Goal: Task Accomplishment & Management: Manage account settings

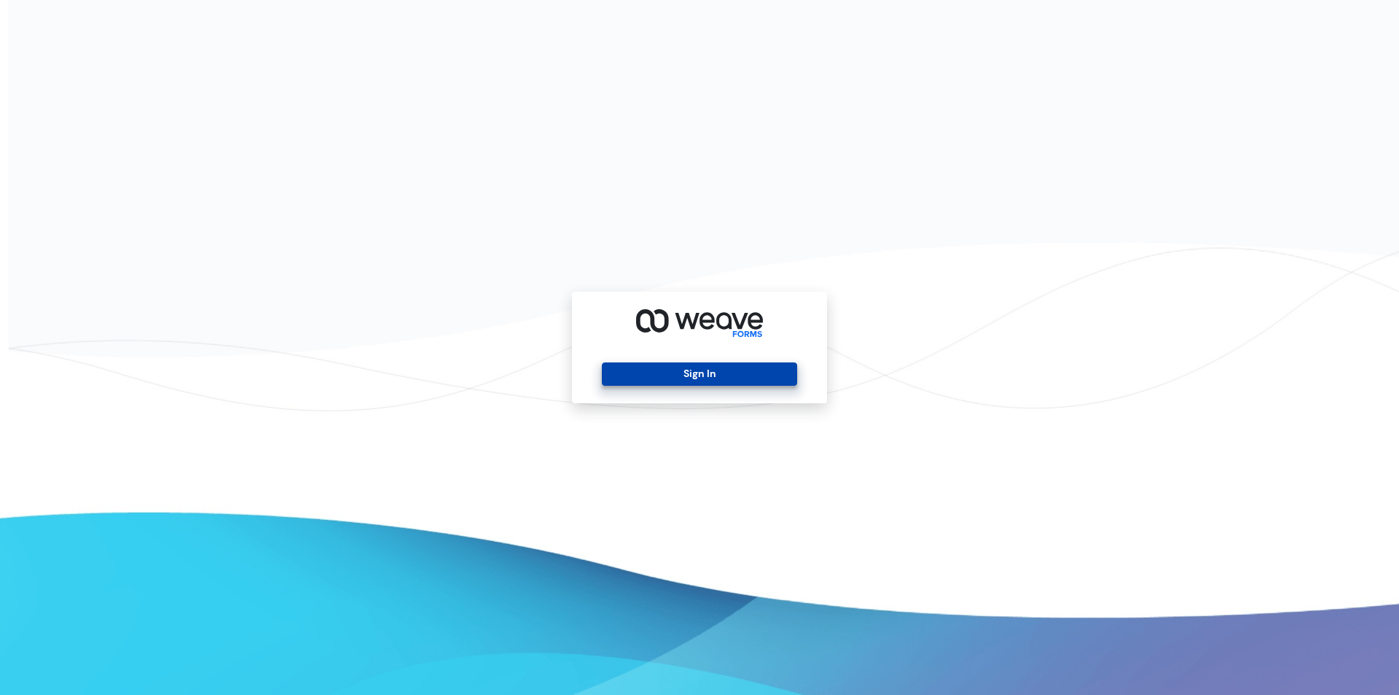
click at [697, 381] on button "Sign In" at bounding box center [699, 373] width 195 height 23
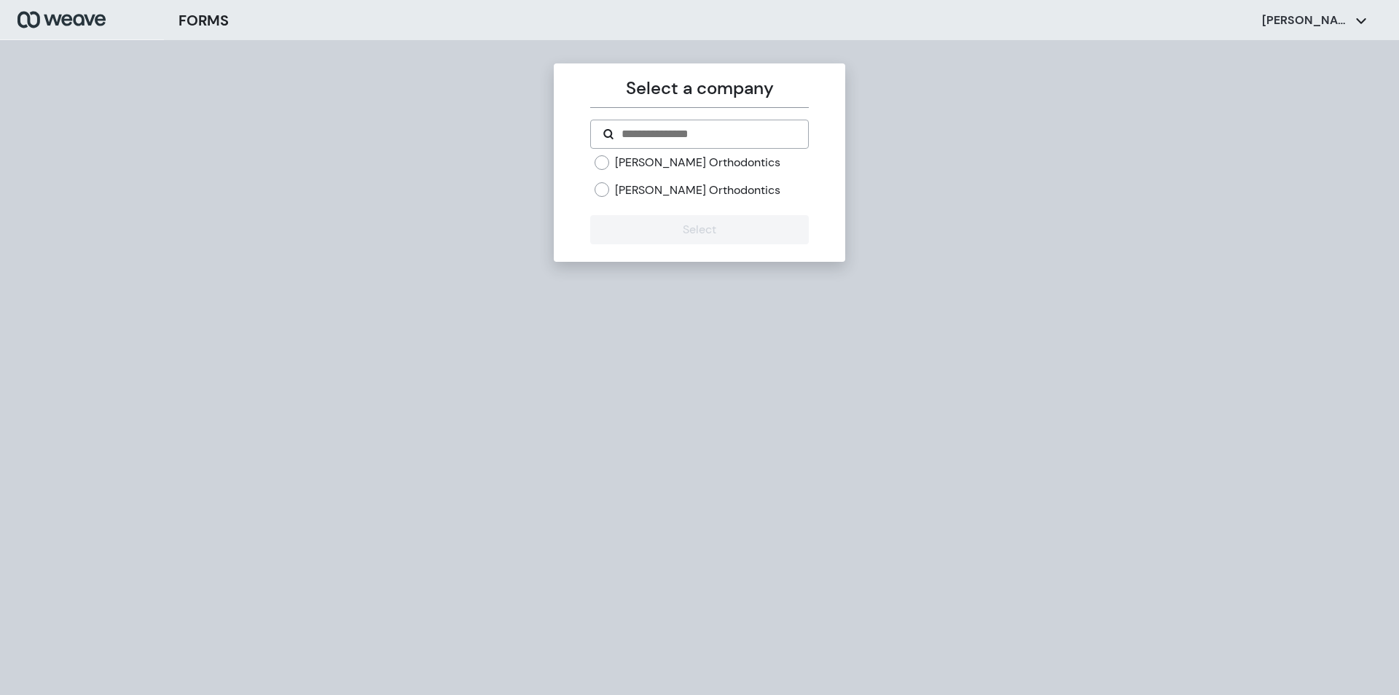
click at [732, 165] on label "[PERSON_NAME] Orthodontics" at bounding box center [697, 163] width 165 height 16
click at [695, 226] on button "Select" at bounding box center [699, 229] width 218 height 29
